Goal: Navigation & Orientation: Find specific page/section

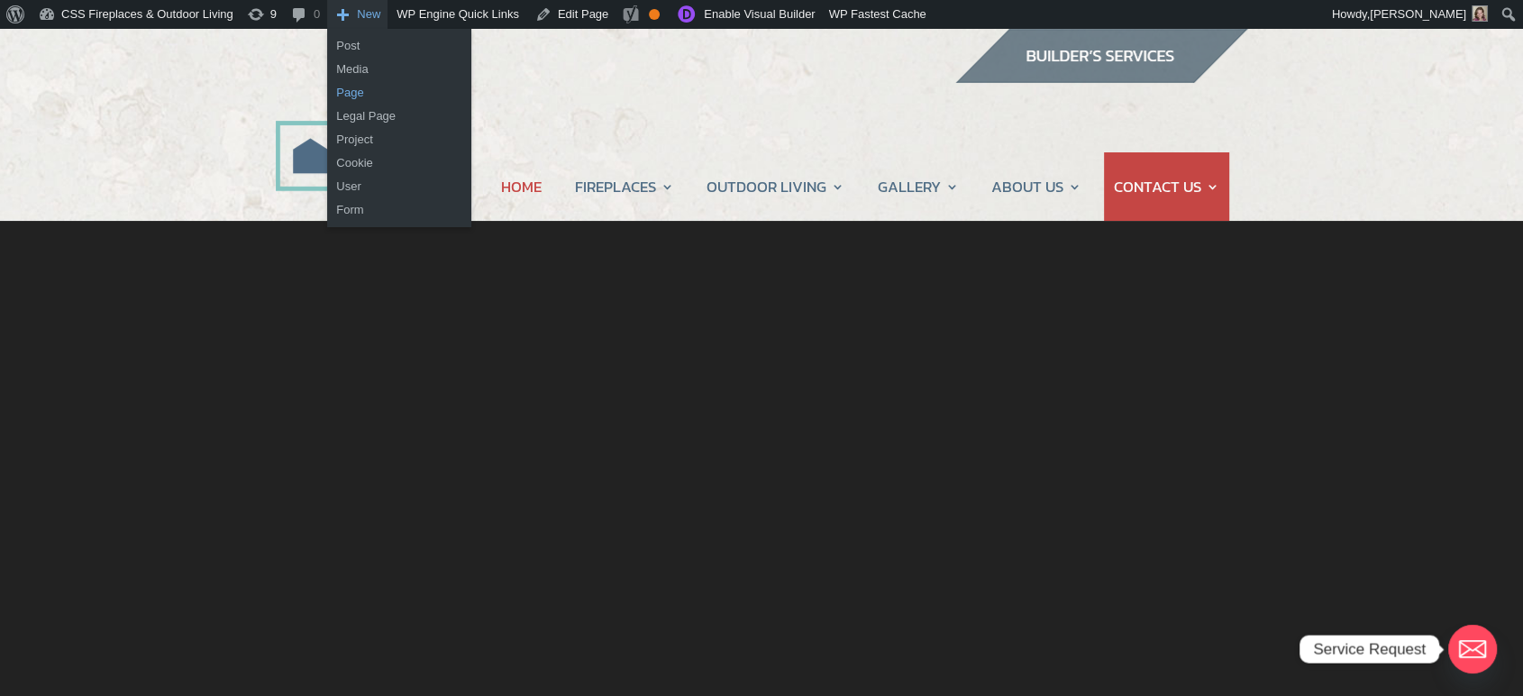
click at [360, 89] on link "Page" at bounding box center [399, 92] width 144 height 23
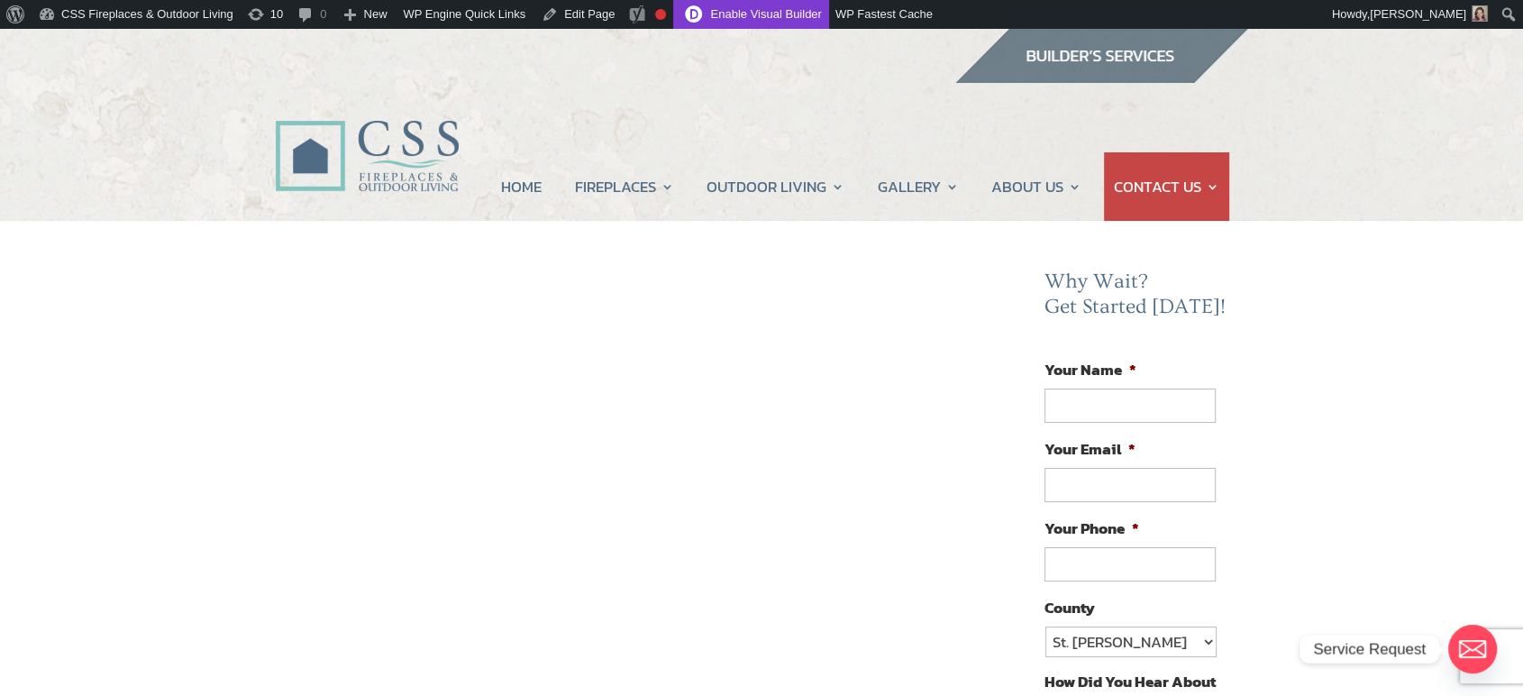
click at [737, 14] on link "Enable Visual Builder" at bounding box center [750, 14] width 155 height 29
